Goal: Information Seeking & Learning: Learn about a topic

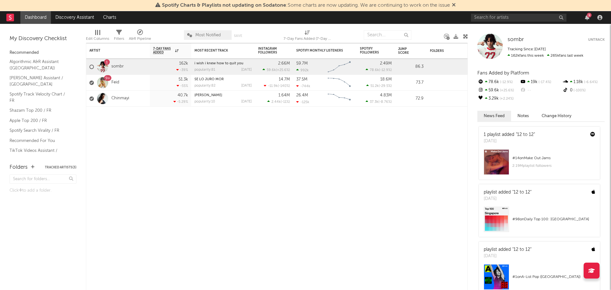
click at [598, 16] on icon "button" at bounding box center [599, 17] width 5 height 5
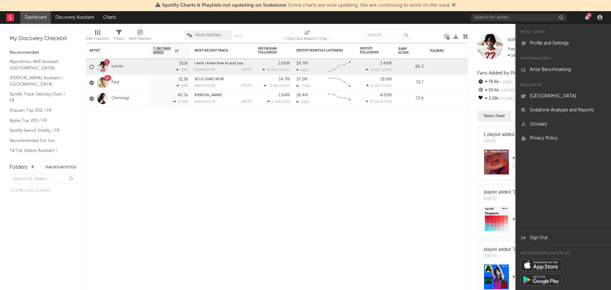
click at [560, 43] on link "Profile and Settings" at bounding box center [562, 43] width 95 height 14
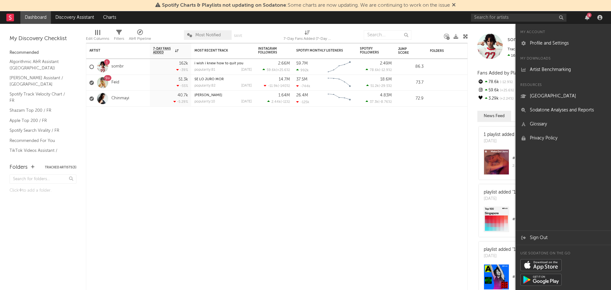
select select "other"
select select "marketing"
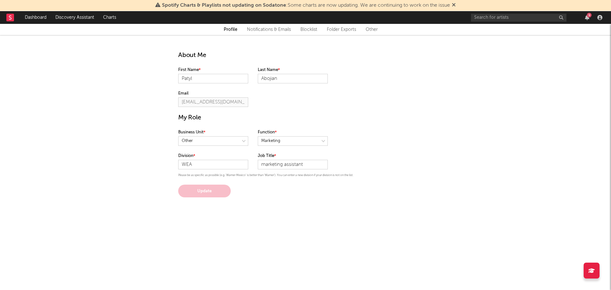
click at [25, 16] on link "Dashboard" at bounding box center [35, 17] width 31 height 13
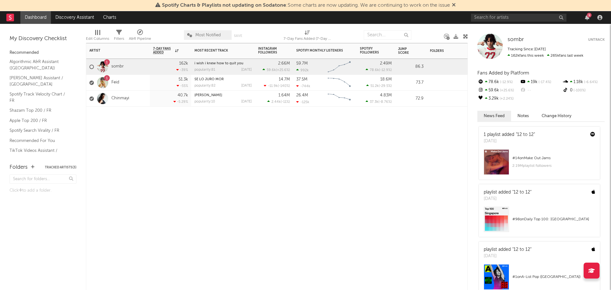
click at [174, 190] on div "Artist Notifications 7-Day Fans Added WoW % Change Most Recent Track Popularity…" at bounding box center [277, 166] width 382 height 247
click at [120, 67] on link "sombr" at bounding box center [117, 66] width 12 height 5
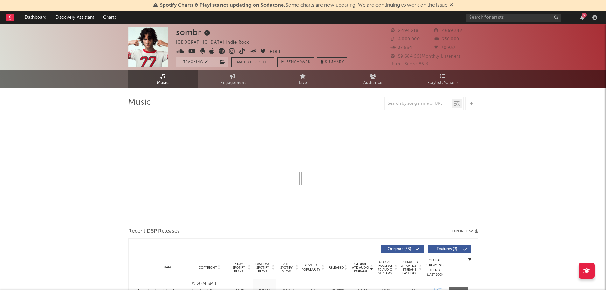
select select "6m"
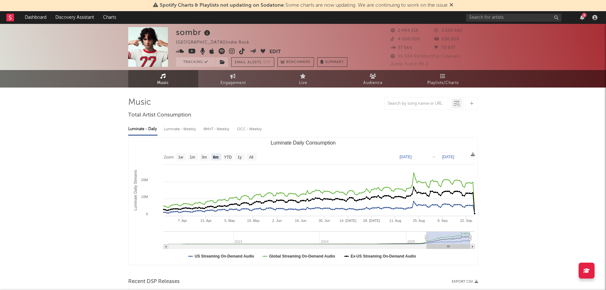
click at [378, 84] on span "Audience" at bounding box center [372, 83] width 19 height 8
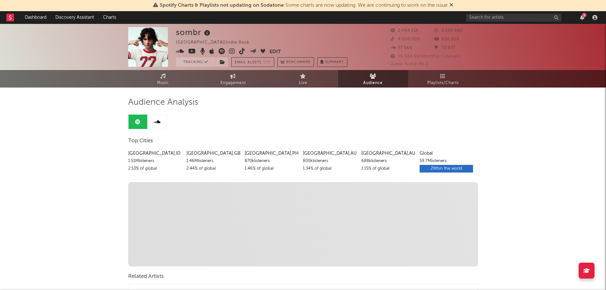
click at [441, 83] on span "Playlists/Charts" at bounding box center [442, 83] width 31 height 8
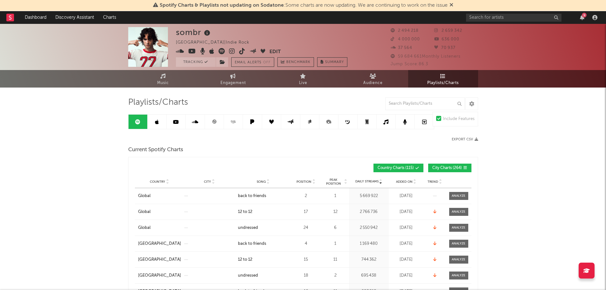
click at [217, 123] on link at bounding box center [214, 122] width 19 height 14
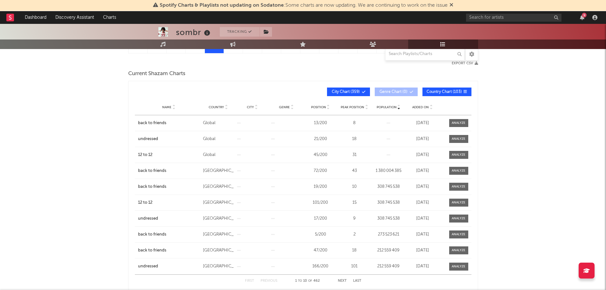
scroll to position [95, 0]
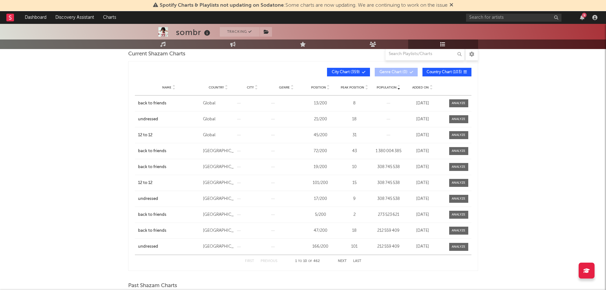
click at [343, 260] on button "Next" at bounding box center [342, 260] width 9 height 3
click at [342, 261] on button "Next" at bounding box center [342, 260] width 9 height 3
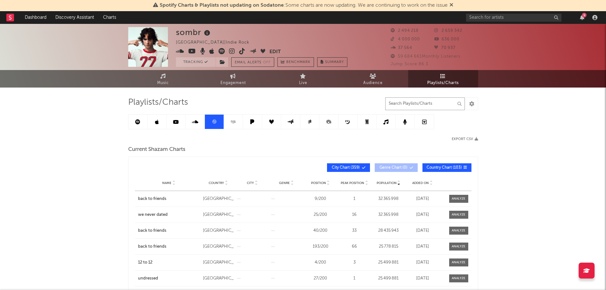
click at [415, 103] on input "text" at bounding box center [425, 103] width 80 height 13
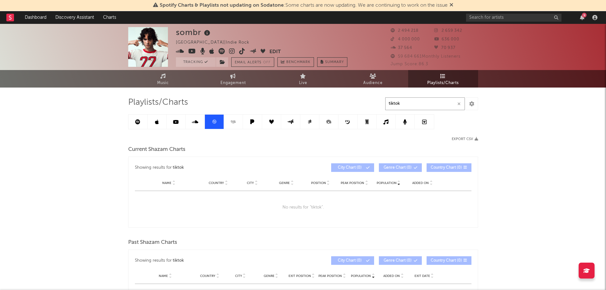
type input "tiktok"
click at [380, 79] on span "Audience" at bounding box center [372, 83] width 19 height 8
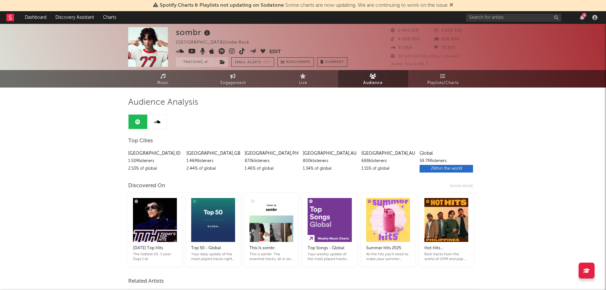
click at [429, 77] on link "Playlists/Charts" at bounding box center [443, 78] width 70 height 17
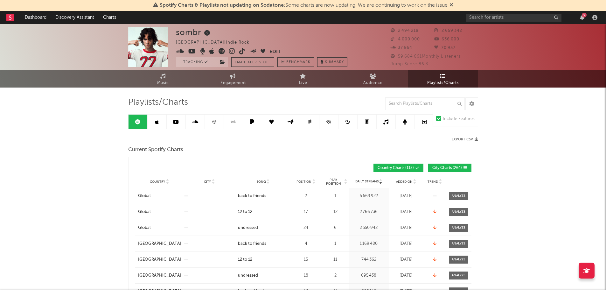
click at [31, 15] on link "Dashboard" at bounding box center [35, 17] width 31 height 13
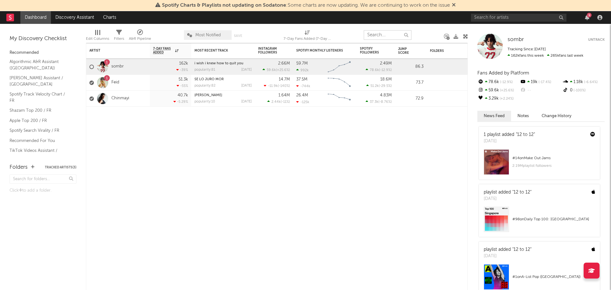
click at [379, 34] on input "text" at bounding box center [388, 35] width 48 height 10
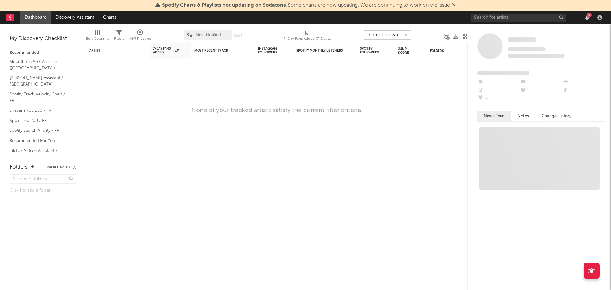
drag, startPoint x: 380, startPoint y: 35, endPoint x: 424, endPoint y: 38, distance: 44.6
click at [424, 38] on div "Edit Columns Filters A&R Pipeline Most Notified Save Save as 7-Day Fans Added (…" at bounding box center [277, 33] width 382 height 19
type input "trinix"
click at [33, 17] on link "Dashboard" at bounding box center [35, 17] width 31 height 13
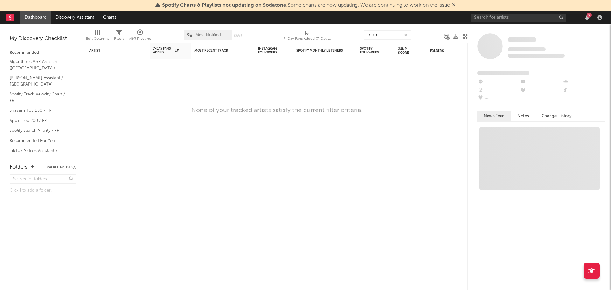
click at [33, 17] on link "Dashboard" at bounding box center [35, 17] width 31 height 13
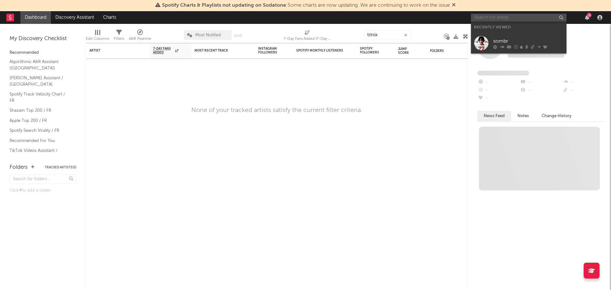
click at [489, 19] on input "text" at bounding box center [518, 18] width 95 height 8
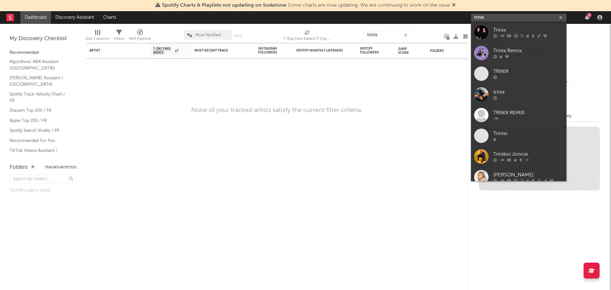
type input "trinix"
click at [523, 30] on div "Trinix" at bounding box center [528, 30] width 70 height 8
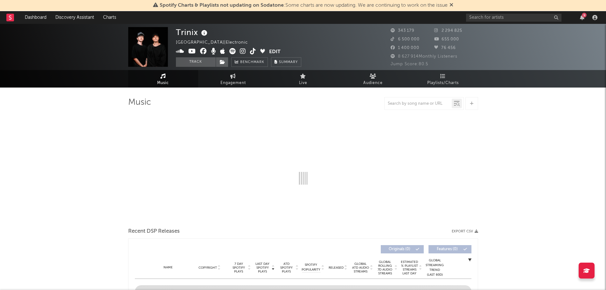
select select "6m"
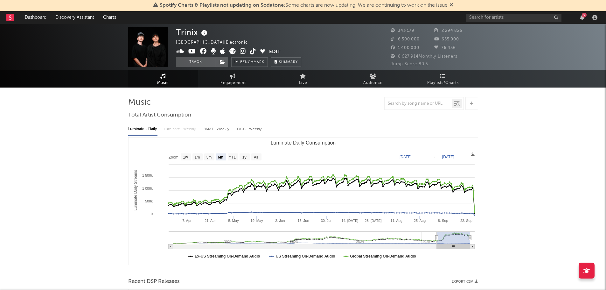
select select "6m"
click at [206, 60] on button "Track" at bounding box center [196, 62] width 40 height 10
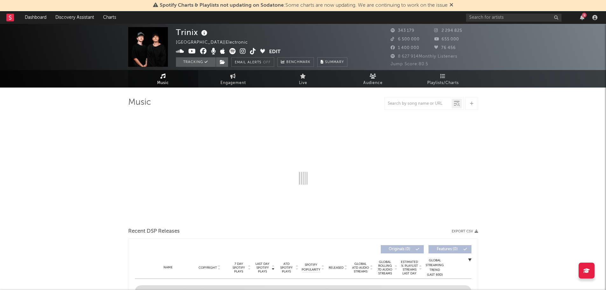
select select "6m"
